Goal: Find specific page/section: Find specific page/section

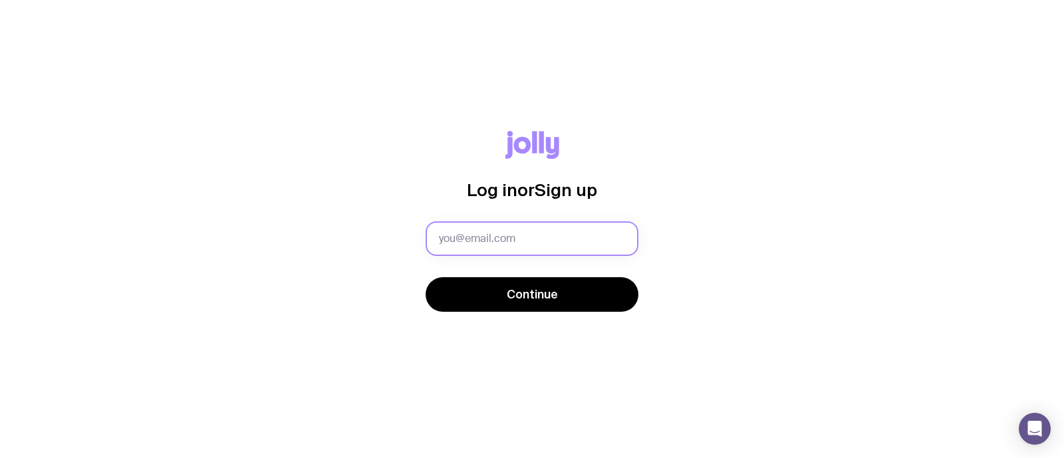
click at [555, 237] on input "text" at bounding box center [532, 239] width 213 height 35
type input "[EMAIL_ADDRESS][DOMAIN_NAME]"
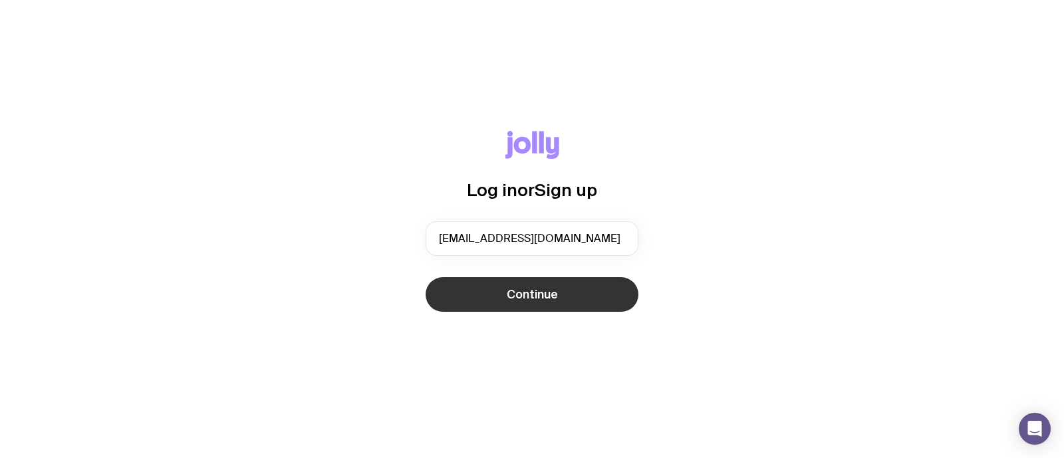
click at [536, 287] on span "Continue" at bounding box center [532, 295] width 51 height 16
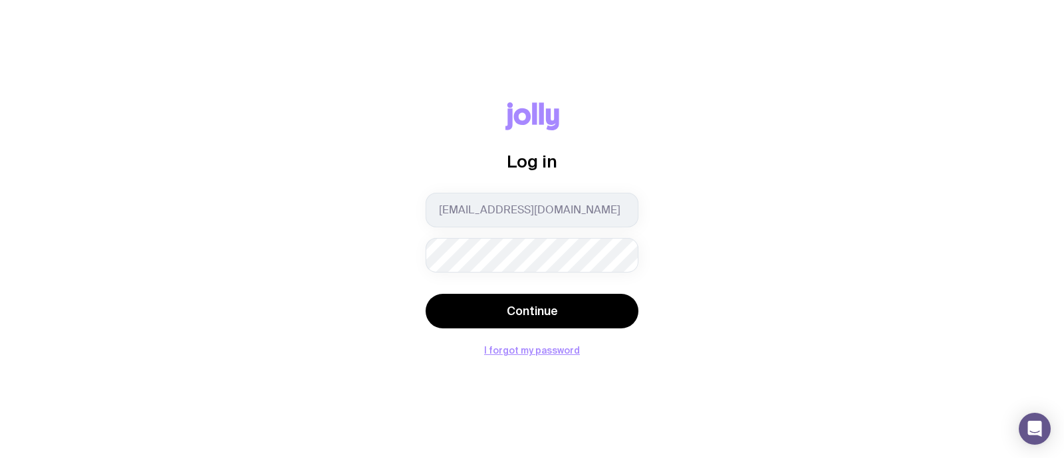
click at [426, 294] on button "Continue" at bounding box center [532, 311] width 213 height 35
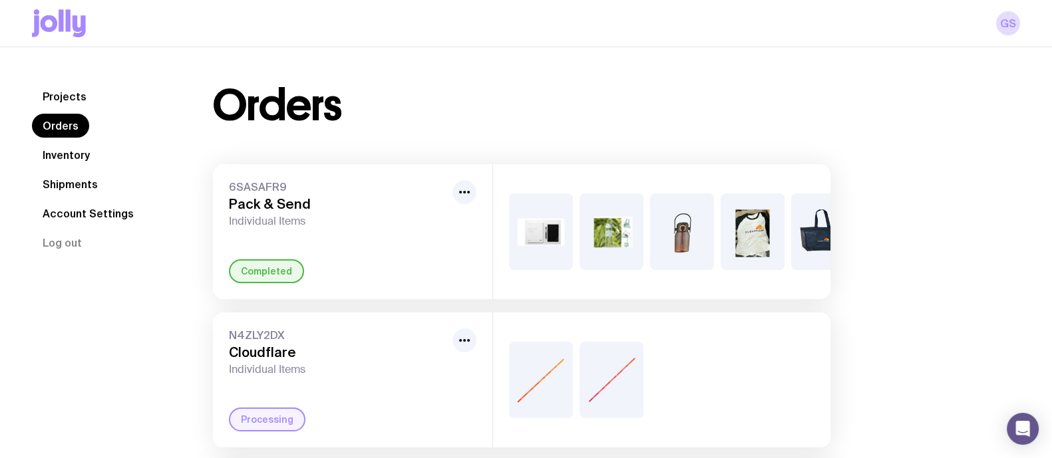
click at [55, 156] on link "Inventory" at bounding box center [66, 155] width 69 height 24
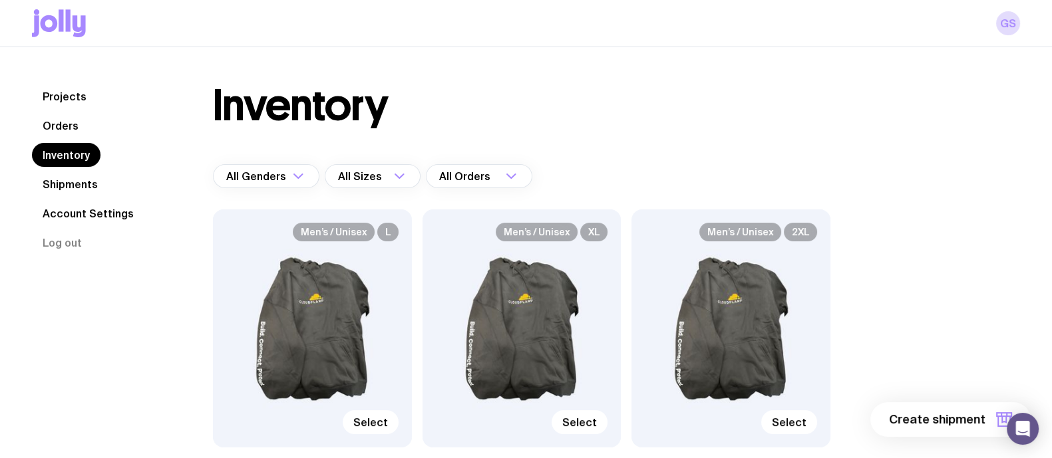
click at [73, 189] on link "Shipments" at bounding box center [70, 184] width 77 height 24
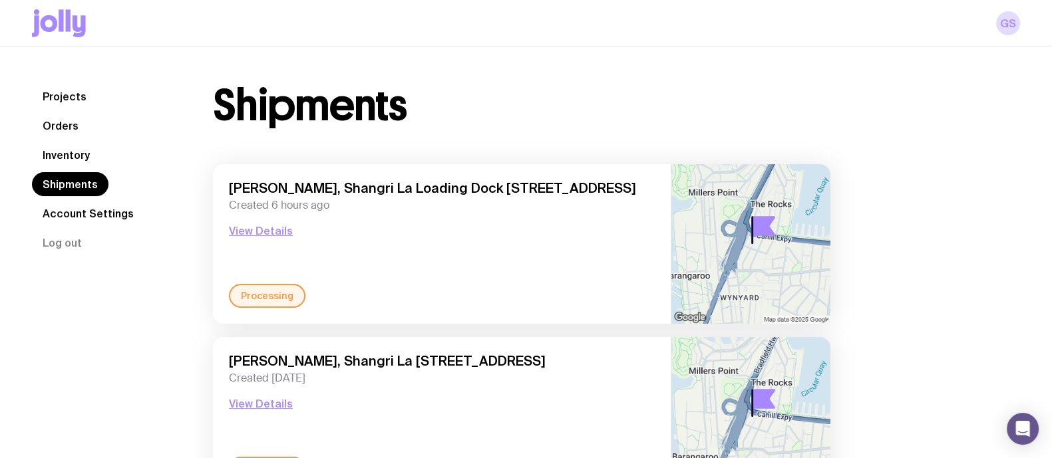
click at [68, 158] on link "Inventory" at bounding box center [66, 155] width 69 height 24
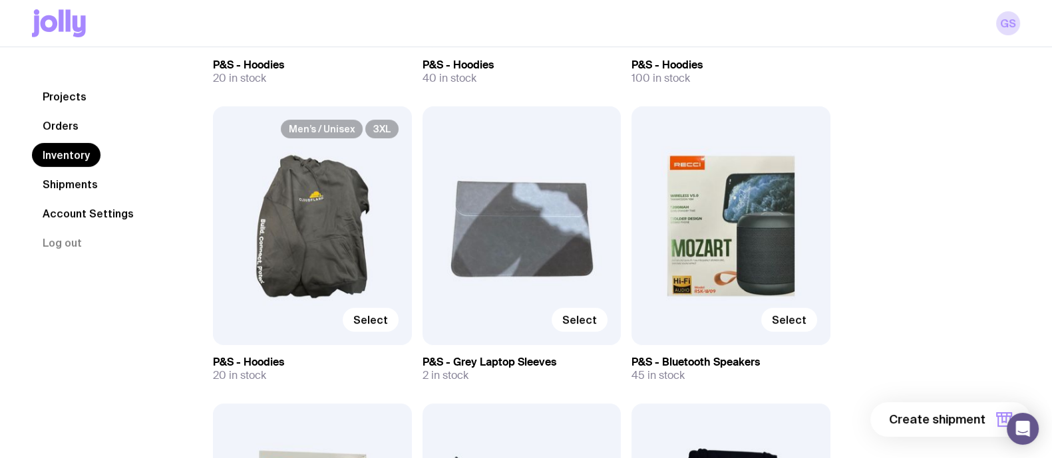
scroll to position [399, 0]
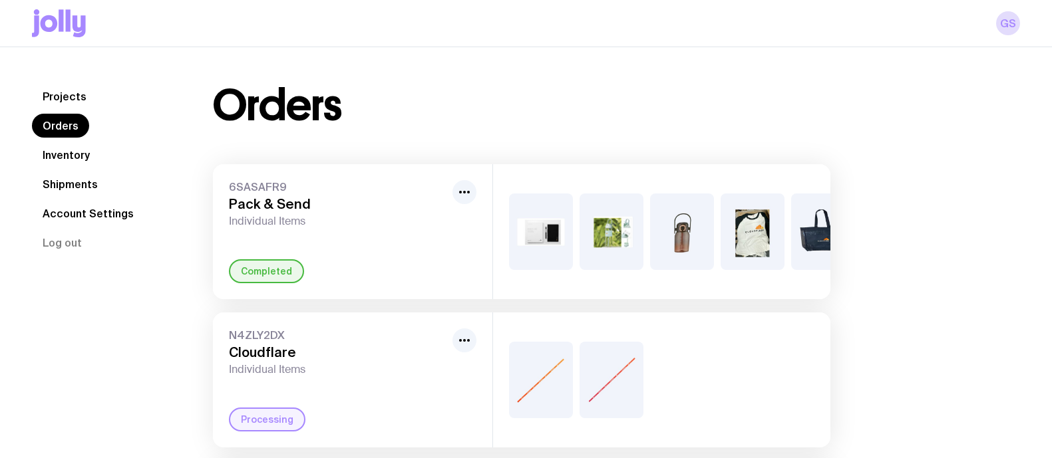
click at [40, 27] on icon at bounding box center [59, 23] width 54 height 28
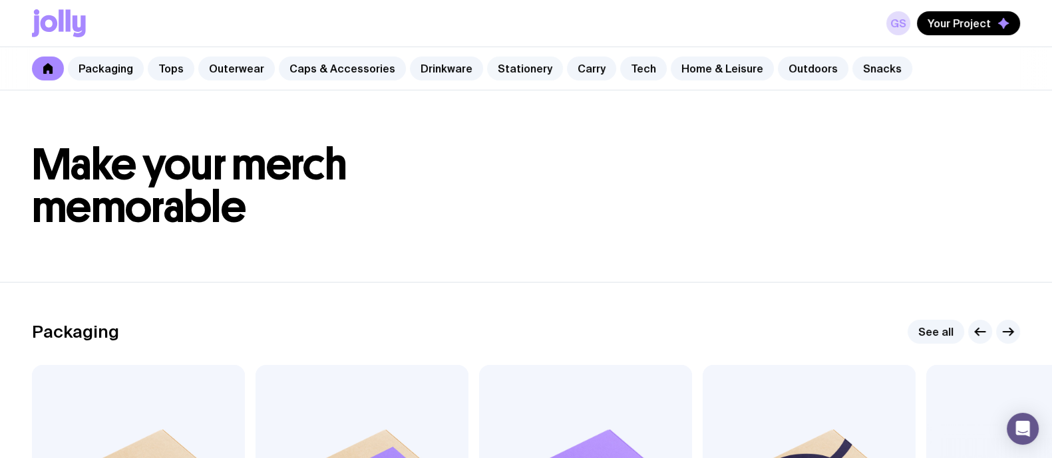
click at [509, 73] on link "Stationery" at bounding box center [525, 69] width 76 height 24
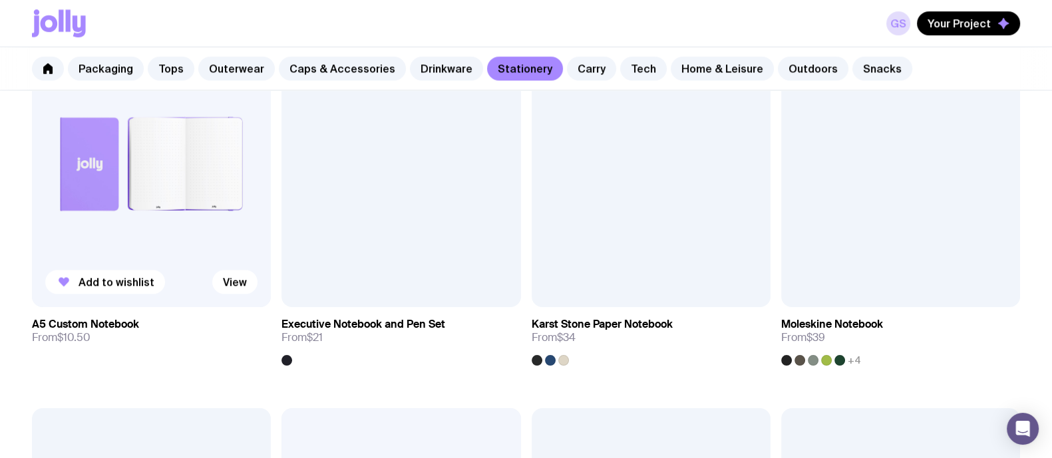
scroll to position [1491, 0]
